Goal: Information Seeking & Learning: Learn about a topic

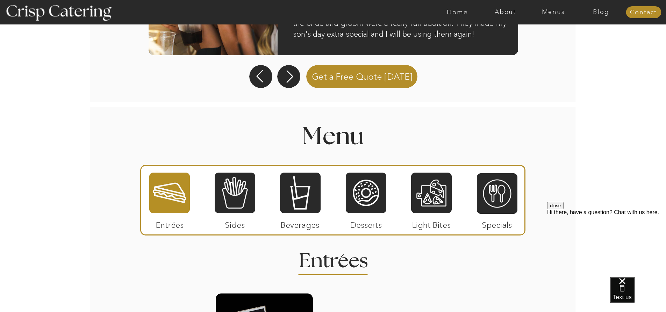
scroll to position [769, 0]
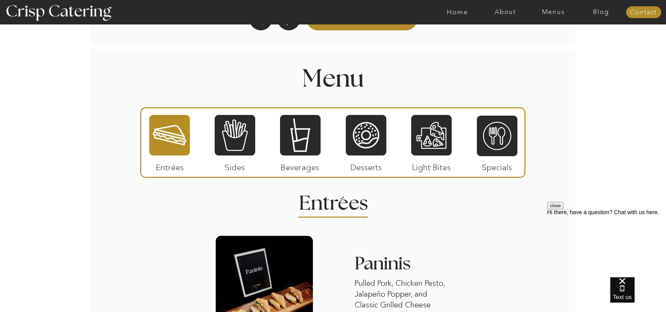
drag, startPoint x: 234, startPoint y: 141, endPoint x: 240, endPoint y: 150, distance: 10.7
click at [234, 141] on div at bounding box center [235, 135] width 41 height 42
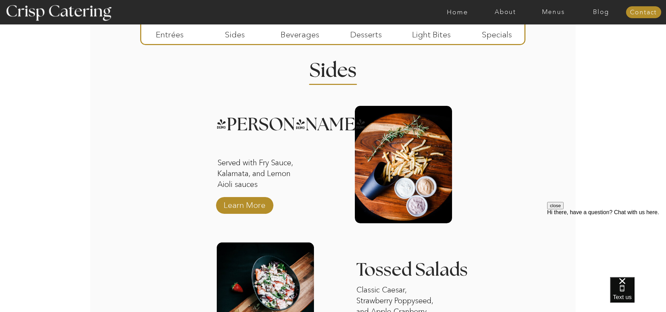
scroll to position [908, 0]
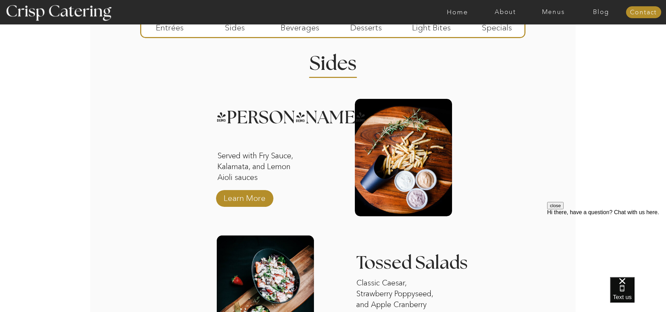
click at [563, 209] on button "close" at bounding box center [555, 205] width 16 height 7
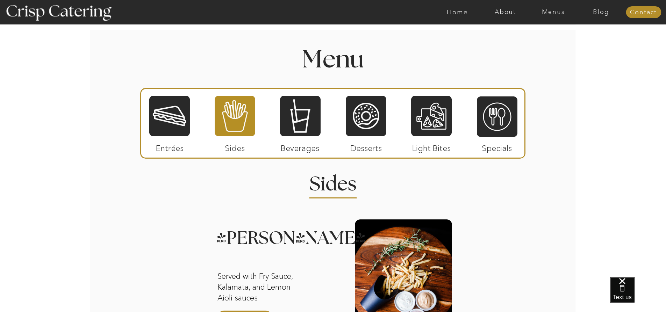
scroll to position [782, 0]
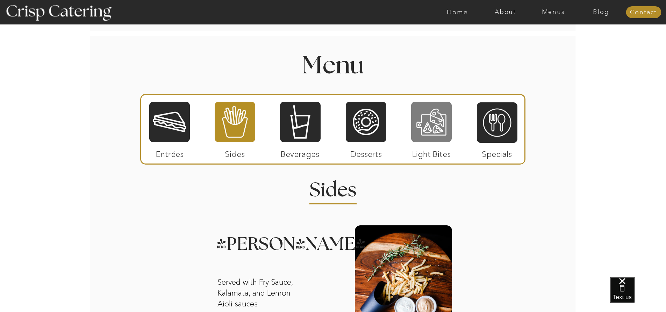
click at [434, 135] on div at bounding box center [431, 122] width 41 height 42
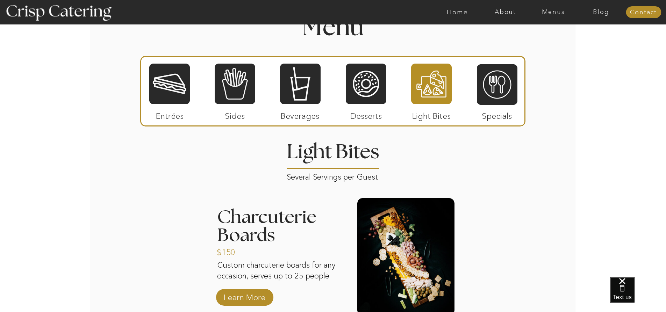
scroll to position [771, 0]
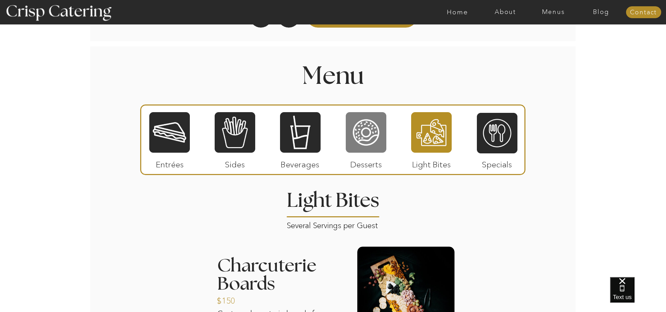
click at [359, 139] on div at bounding box center [366, 132] width 41 height 42
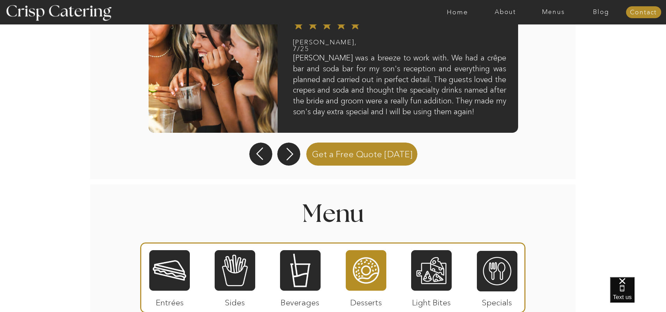
scroll to position [757, 0]
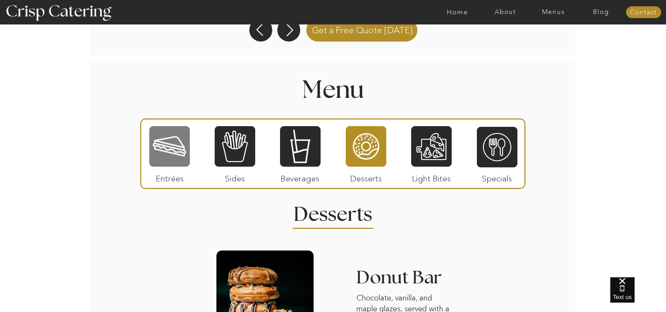
click at [179, 162] on div at bounding box center [169, 146] width 41 height 42
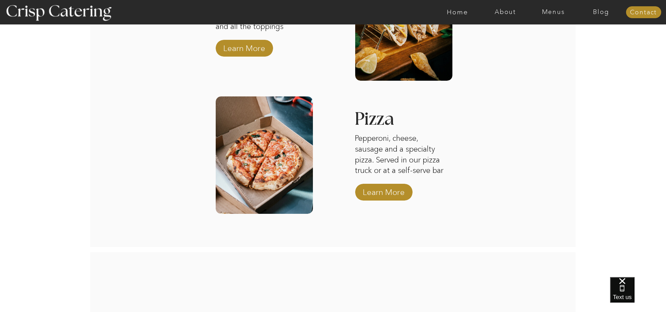
scroll to position [1177, 0]
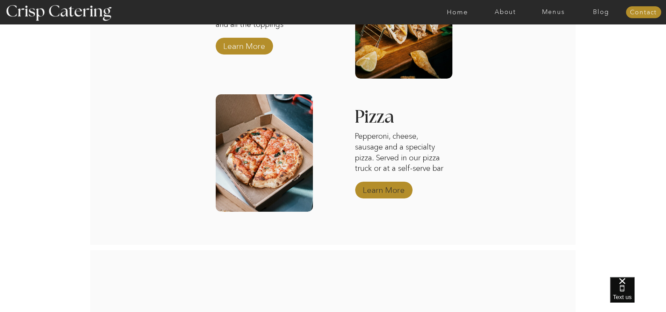
click at [395, 191] on p "Learn More" at bounding box center [383, 188] width 46 height 20
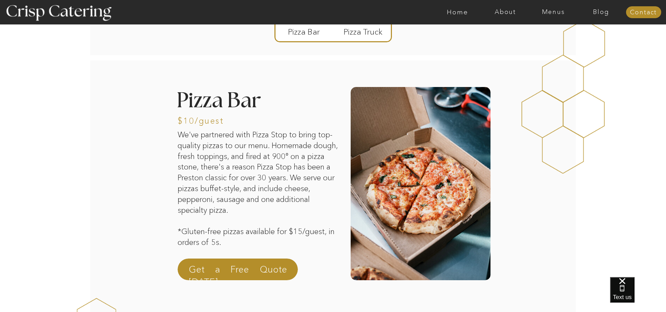
scroll to position [70, 0]
